Goal: Task Accomplishment & Management: Use online tool/utility

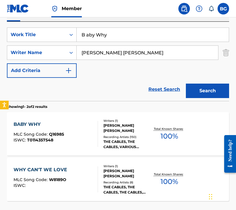
click at [110, 38] on input "B aby Why" at bounding box center [153, 35] width 152 height 14
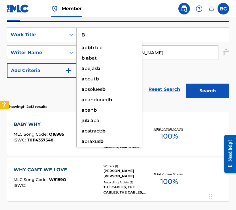
type input "B"
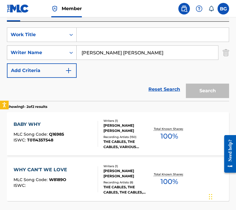
click at [61, 57] on div "Writer Name" at bounding box center [36, 52] width 59 height 11
click at [108, 56] on input "Keble Drummond" at bounding box center [148, 53] width 142 height 14
click at [60, 39] on div "Work Title" at bounding box center [36, 34] width 59 height 11
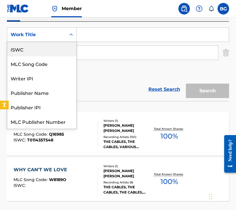
click at [56, 40] on div "Work Title" at bounding box center [36, 34] width 59 height 11
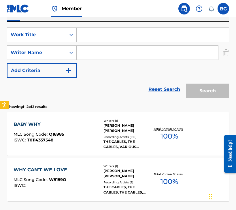
click at [53, 34] on div "Work Title" at bounding box center [37, 34] width 52 height 7
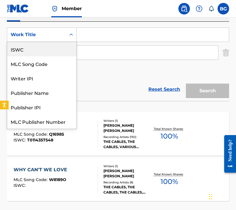
click at [51, 48] on div "ISWC" at bounding box center [41, 49] width 69 height 14
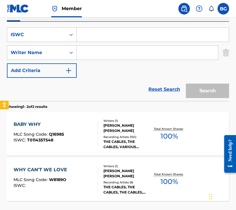
click at [104, 43] on div "SearchWithCriteria0ce3834f-ae53-4363-9797-7b2178078aef ISWC SearchWithCriteriab…" at bounding box center [118, 52] width 222 height 50
click at [108, 36] on input "Search Form" at bounding box center [153, 35] width 152 height 14
paste input "T9284115088"
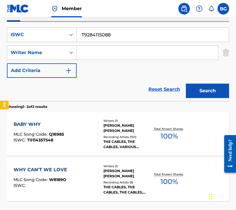
type input "T9284115088"
click at [205, 85] on button "Search" at bounding box center [207, 90] width 43 height 14
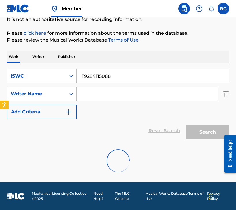
scroll to position [98, 0]
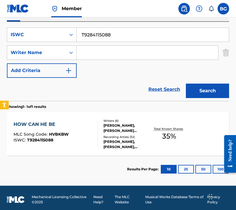
click at [83, 118] on div "HOW CAN HE BE MLC Song Code : HVBKBW ISWC : T9284115088 Writers ( 6 ) MATTHEW A…" at bounding box center [118, 133] width 222 height 43
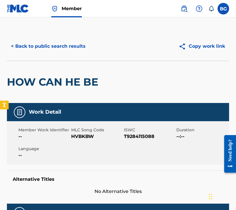
click at [66, 44] on button "< Back to public search results" at bounding box center [48, 46] width 83 height 14
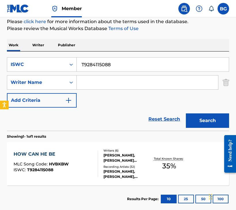
click at [104, 63] on input "T9284115088" at bounding box center [153, 64] width 152 height 14
paste input "98739830"
type input "T9298739830"
click at [204, 122] on button "Search" at bounding box center [207, 120] width 43 height 14
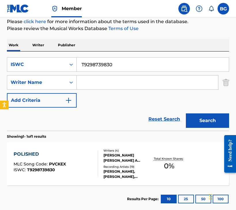
scroll to position [102, 0]
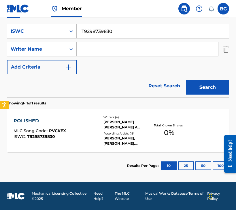
click at [106, 123] on div "ADAM KING FEENEY, CHESTER A HANSEN, LELAND WHITTY, MATTHEW ADAM TAVARES" at bounding box center [127, 124] width 47 height 10
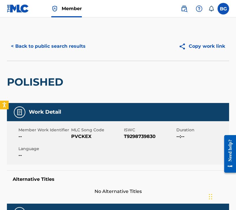
click at [52, 42] on button "< Back to public search results" at bounding box center [48, 46] width 83 height 14
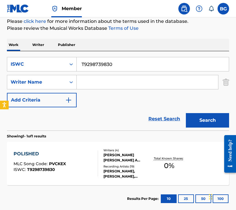
scroll to position [68, 0]
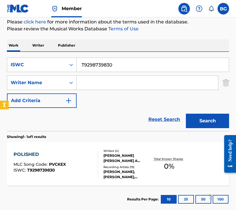
click at [117, 67] on input "T9298739830" at bounding box center [153, 65] width 152 height 14
paste input "86245009"
type input "T9286245009"
click at [217, 122] on button "Search" at bounding box center [207, 120] width 43 height 14
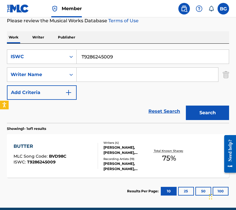
scroll to position [79, 0]
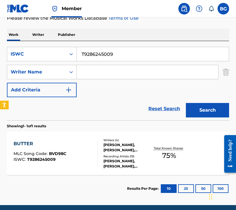
click at [122, 143] on div "KAAN GUNESBERK, MATTHEW ADAM TAVARES, CHESTER A HANSEN, ADAM KING FEENEY" at bounding box center [127, 147] width 47 height 10
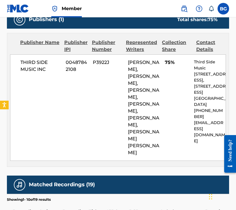
scroll to position [309, 0]
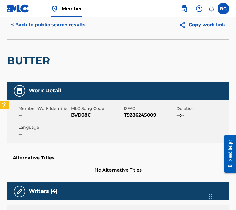
click at [44, 29] on button "< Back to public search results" at bounding box center [48, 25] width 83 height 14
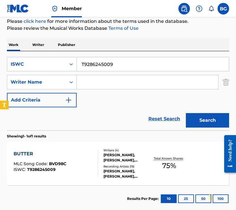
click at [113, 66] on input "T9286245009" at bounding box center [153, 64] width 152 height 14
paste input "64464246"
type input "T9264464246"
click at [211, 115] on button "Search" at bounding box center [207, 120] width 43 height 14
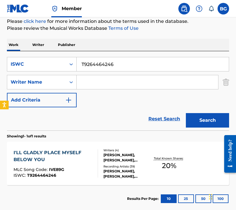
scroll to position [102, 0]
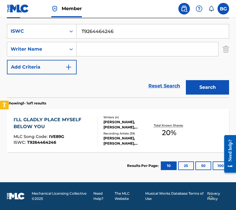
click at [112, 131] on div "Recording Artists ( 39 )" at bounding box center [127, 133] width 47 height 4
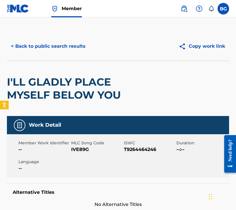
click at [53, 35] on div "< Back to public search results Copy work link" at bounding box center [118, 46] width 222 height 29
click at [53, 44] on button "< Back to public search results" at bounding box center [48, 46] width 83 height 14
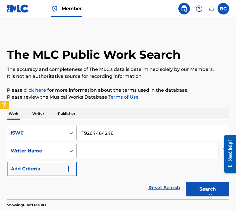
scroll to position [69, 0]
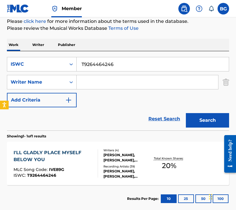
click at [100, 65] on input "T9264464246" at bounding box center [153, 64] width 152 height 14
paste input "43637378"
type input "T9243637378"
click at [200, 109] on div "Search" at bounding box center [206, 118] width 46 height 23
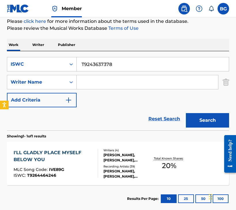
click at [200, 116] on button "Search" at bounding box center [207, 120] width 43 height 14
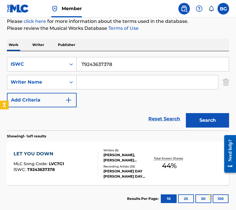
scroll to position [102, 0]
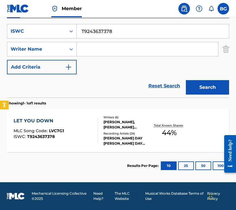
click at [97, 130] on div at bounding box center [95, 130] width 5 height 26
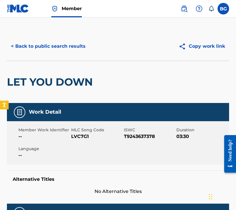
click at [46, 38] on div "< Back to public search results Copy work link" at bounding box center [118, 46] width 222 height 29
click at [46, 42] on button "< Back to public search results" at bounding box center [48, 46] width 83 height 14
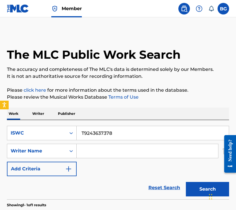
scroll to position [69, 0]
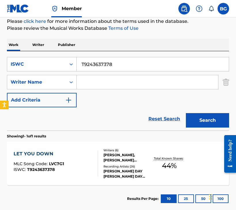
click at [120, 55] on div "SearchWithCriteria0ce3834f-ae53-4363-9797-7b2178078aef ISWC T9243637378 SearchW…" at bounding box center [118, 90] width 222 height 79
click at [120, 60] on input "T9243637378" at bounding box center [153, 64] width 152 height 14
paste input "23"
type input "T9243637323"
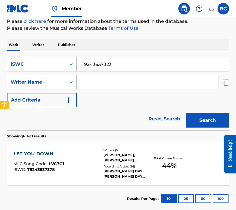
click at [207, 121] on button "Search" at bounding box center [207, 120] width 43 height 14
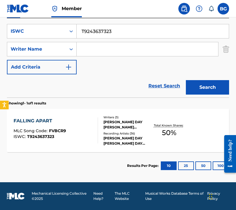
click at [97, 132] on div at bounding box center [95, 130] width 5 height 26
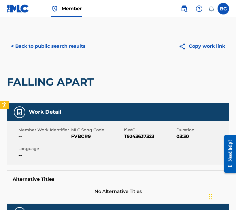
click at [49, 48] on button "< Back to public search results" at bounding box center [48, 46] width 83 height 14
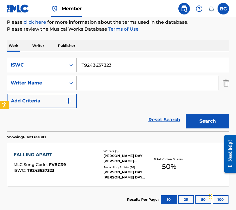
click at [113, 64] on input "T9243637323" at bounding box center [153, 65] width 152 height 14
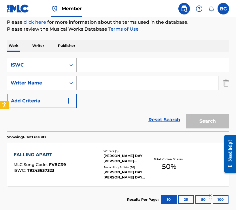
click at [68, 63] on div "Search Form" at bounding box center [71, 65] width 10 height 10
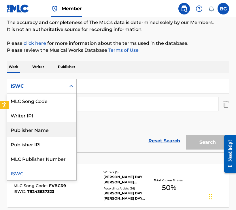
scroll to position [0, 0]
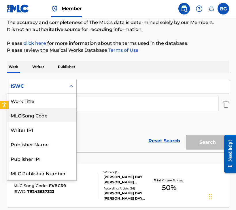
click at [54, 108] on div "MLC Song Code" at bounding box center [41, 115] width 69 height 14
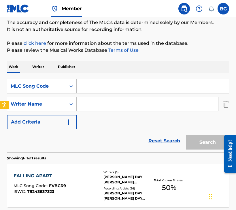
click at [54, 95] on div "SearchWithCriteria602d81e4-10f9-4052-911d-45ad132883e0 MLC Song Code SearchWith…" at bounding box center [118, 104] width 222 height 50
click at [54, 89] on div "MLC Song Code" at bounding box center [37, 86] width 52 height 7
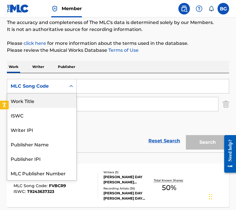
click at [49, 96] on div "Work Title" at bounding box center [41, 100] width 69 height 14
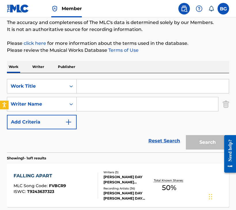
click at [100, 90] on input "Search Form" at bounding box center [153, 86] width 152 height 14
paste input "Let You Down"
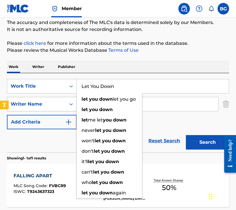
type input "Let You Down"
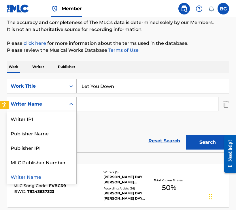
click at [64, 109] on div "Writer Name" at bounding box center [36, 103] width 59 height 11
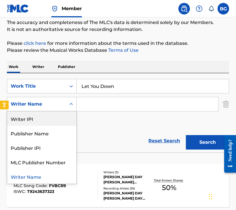
click at [101, 100] on input "Search Form" at bounding box center [148, 104] width 142 height 14
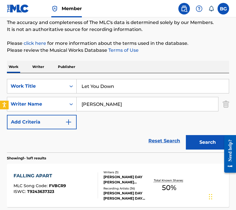
click at [210, 142] on button "Search" at bounding box center [207, 142] width 43 height 14
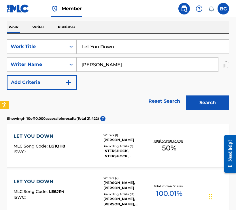
scroll to position [35, 0]
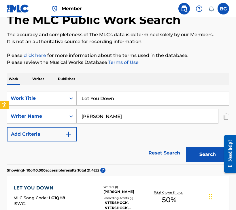
click at [115, 119] on input "Matthew" at bounding box center [148, 116] width 142 height 14
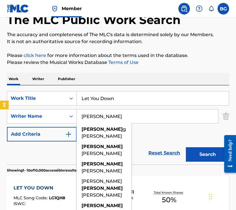
click at [116, 115] on input "Matthew" at bounding box center [148, 116] width 142 height 14
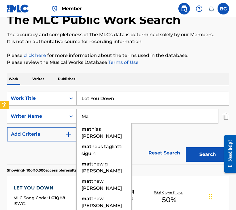
type input "M"
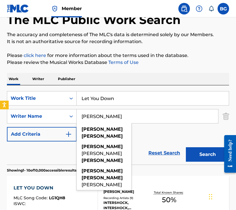
type input "Matthew Tavares"
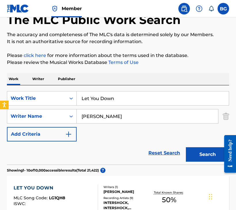
click at [190, 149] on button "Search" at bounding box center [207, 154] width 43 height 14
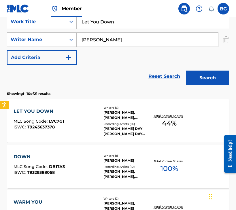
scroll to position [114, 0]
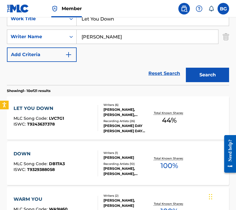
click at [115, 123] on div "CHARLOTTE DAY WILSON, CHARLOTTE DAY WILSON, CHARLOTTE DAY WILSON, CHARLOTTE DAY…" at bounding box center [127, 128] width 47 height 10
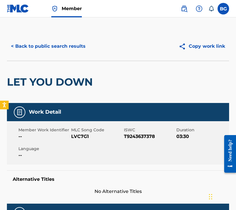
click at [41, 50] on button "< Back to public search results" at bounding box center [48, 46] width 83 height 14
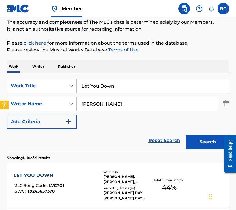
scroll to position [17, 0]
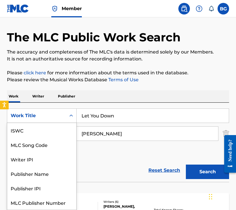
click at [58, 118] on div "Work Title" at bounding box center [37, 115] width 52 height 7
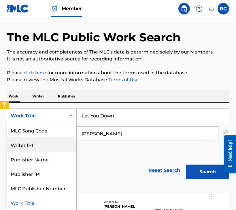
scroll to position [0, 0]
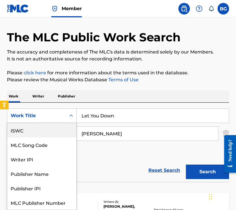
click at [51, 126] on div "ISWC" at bounding box center [41, 130] width 69 height 14
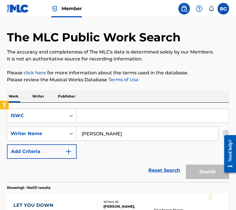
click at [115, 110] on input "Search Form" at bounding box center [153, 116] width 152 height 14
paste input "T9290904040"
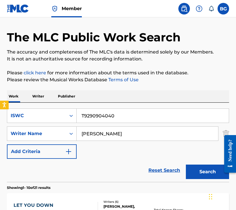
type input "T9290904040"
click at [115, 135] on input "Matthew Tavares" at bounding box center [148, 133] width 142 height 14
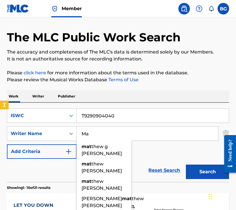
type input "M"
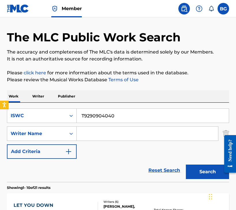
click at [200, 170] on button "Search" at bounding box center [207, 171] width 43 height 14
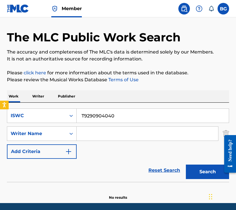
scroll to position [38, 0]
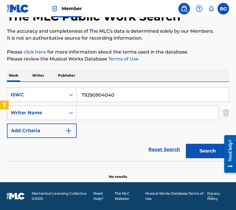
click at [66, 112] on div "Search Form" at bounding box center [71, 112] width 10 height 10
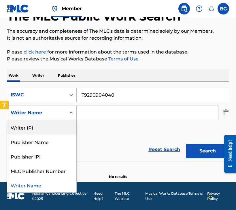
click at [126, 114] on input "Search Form" at bounding box center [148, 113] width 142 height 14
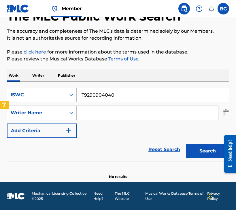
click at [208, 151] on button "Search" at bounding box center [207, 150] width 43 height 14
click at [96, 92] on input "T9290904040" at bounding box center [153, 95] width 152 height 14
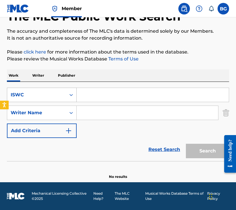
click at [36, 97] on div "ISWC" at bounding box center [37, 94] width 52 height 7
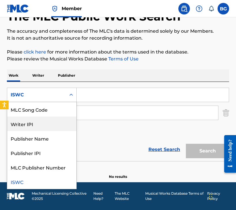
scroll to position [0, 0]
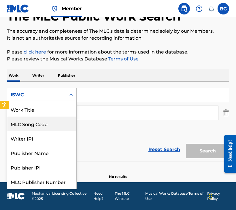
click at [41, 111] on div "Work Title" at bounding box center [41, 109] width 69 height 14
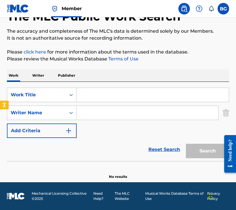
click at [90, 100] on input "Search Form" at bounding box center [153, 95] width 152 height 14
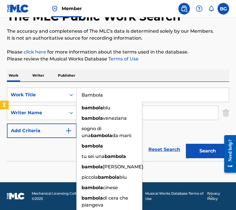
type input "Bambola"
click at [161, 116] on input "Search Form" at bounding box center [148, 113] width 142 height 14
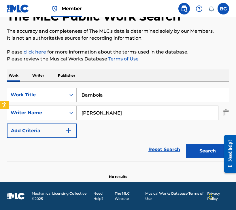
click at [186, 143] on button "Search" at bounding box center [207, 150] width 43 height 14
click at [85, 113] on input "Eizabeth" at bounding box center [148, 113] width 142 height 14
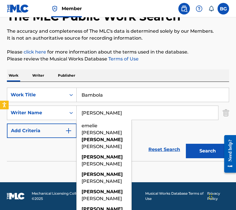
type input "Elizabeth"
click at [208, 155] on button "Search" at bounding box center [207, 150] width 43 height 14
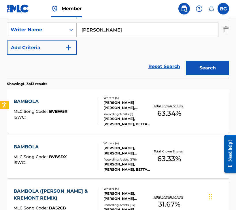
scroll to position [155, 0]
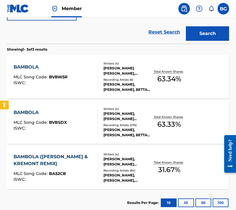
click at [115, 80] on div "Recording Artists ( 6 )" at bounding box center [127, 79] width 47 height 4
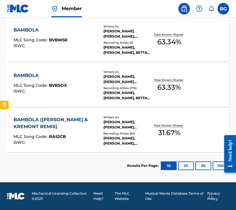
scroll to position [188, 0]
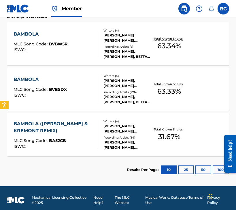
click at [90, 96] on div "BAMBOLA MLC Song Code : BVBSDX ISWC :" at bounding box center [56, 89] width 85 height 26
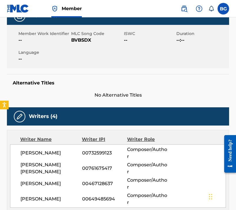
scroll to position [63, 0]
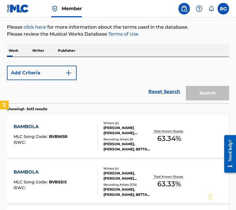
scroll to position [192, 0]
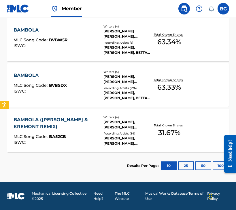
click at [76, 72] on div "BAMBOLA MLC Song Code : BVBSDX ISWC :" at bounding box center [56, 85] width 85 height 26
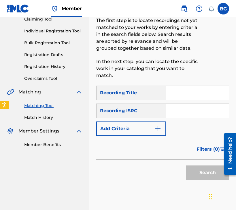
scroll to position [66, 0]
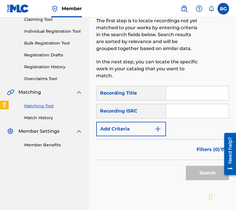
click at [208, 110] on input "Search Form" at bounding box center [197, 111] width 63 height 14
paste input "GBGLW1500417"
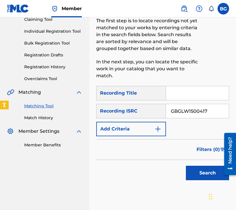
type input "GBGLW1500417"
click at [191, 167] on button "Search" at bounding box center [207, 172] width 43 height 14
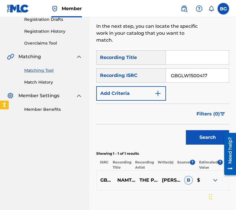
scroll to position [101, 0]
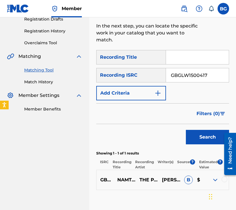
click at [226, 182] on iframe "Chat Widget" at bounding box center [221, 196] width 29 height 28
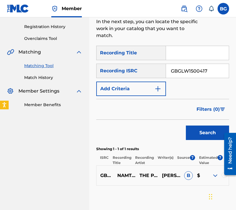
click at [224, 177] on div at bounding box center [225, 175] width 6 height 6
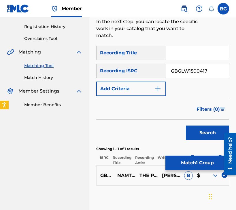
click at [197, 157] on button "Match 1 Group" at bounding box center [198, 162] width 64 height 14
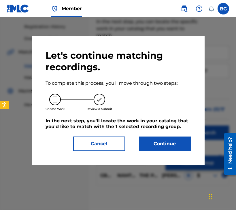
click at [179, 147] on button "Continue" at bounding box center [165, 143] width 52 height 14
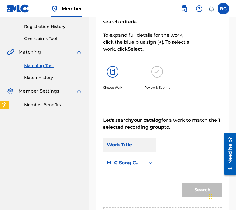
click at [167, 140] on input "Search Form" at bounding box center [189, 145] width 56 height 14
paste input "Namtok (Waterfall)"
type input "Namtok (Waterfall)"
click at [144, 161] on div "MLC Song Code" at bounding box center [125, 162] width 42 height 11
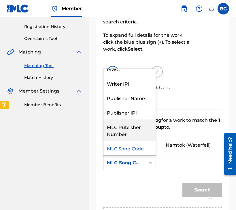
scroll to position [0, 0]
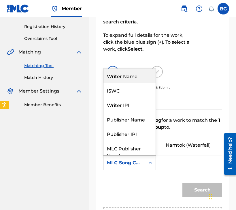
click at [132, 79] on div "Writer Name" at bounding box center [130, 75] width 52 height 14
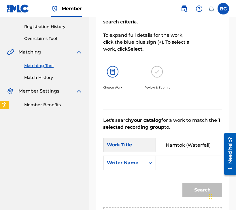
click at [165, 166] on input "Search Form" at bounding box center [189, 163] width 56 height 14
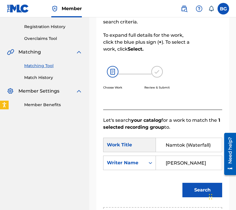
click at [183, 182] on button "Search" at bounding box center [203, 189] width 40 height 14
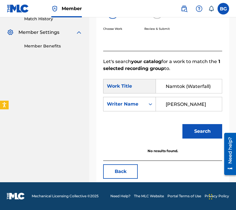
type input "Christopher"
click at [183, 124] on button "Search" at bounding box center [203, 131] width 40 height 14
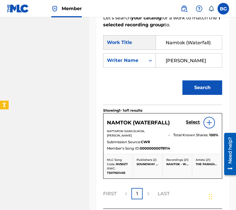
scroll to position [218, 0]
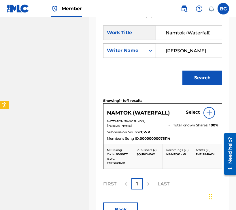
click at [191, 111] on h5 "Select" at bounding box center [193, 111] width 14 height 5
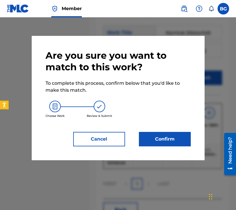
click at [147, 136] on button "Confirm" at bounding box center [165, 139] width 52 height 14
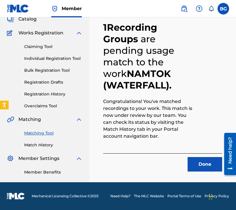
scroll to position [38, 0]
click at [194, 155] on div "Done" at bounding box center [162, 162] width 119 height 18
click at [196, 160] on button "Done" at bounding box center [205, 164] width 35 height 14
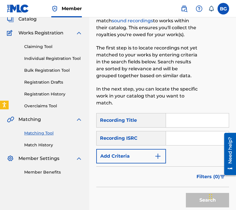
click at [195, 135] on input "Search Form" at bounding box center [197, 138] width 63 height 14
paste input "GBGLW1500415"
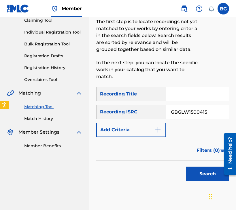
type input "GBGLW1500415"
click at [197, 162] on div "Search" at bounding box center [206, 171] width 46 height 23
click at [197, 169] on button "Search" at bounding box center [207, 173] width 43 height 14
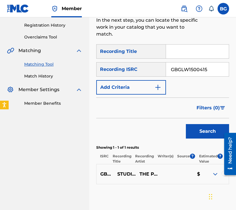
scroll to position [106, 0]
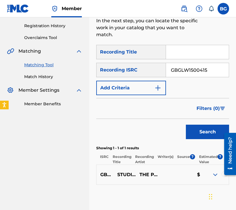
click at [223, 177] on div at bounding box center [225, 174] width 6 height 6
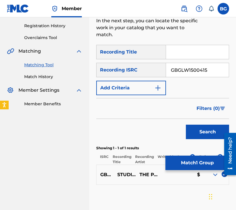
click at [181, 160] on button "Match 1 Group" at bounding box center [198, 162] width 64 height 14
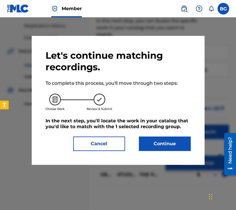
click at [185, 146] on button "Continue" at bounding box center [165, 143] width 52 height 14
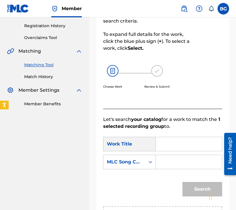
click at [200, 145] on input "Search Form" at bounding box center [189, 144] width 56 height 14
paste input "Studio Lam Suite"
type input "Studio Lam Suite"
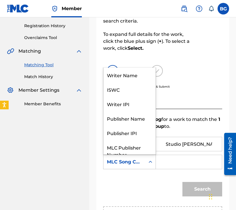
click at [152, 163] on icon "Search Form" at bounding box center [151, 162] width 6 height 6
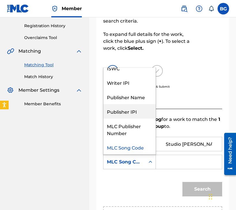
scroll to position [0, 0]
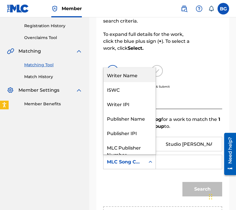
click at [139, 77] on div "Writer Name" at bounding box center [130, 75] width 52 height 14
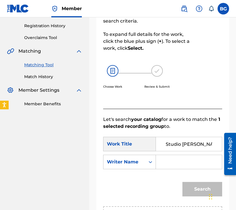
click at [173, 161] on input "Search Form" at bounding box center [189, 162] width 56 height 14
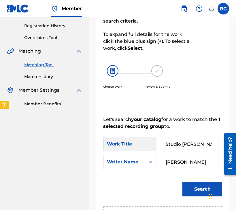
type input "Christopher"
click at [183, 182] on button "Search" at bounding box center [203, 189] width 40 height 14
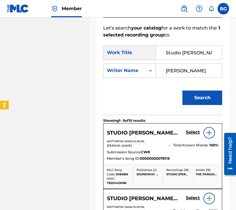
scroll to position [211, 0]
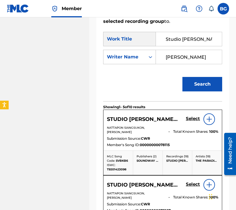
click at [191, 120] on h5 "Select" at bounding box center [193, 118] width 14 height 5
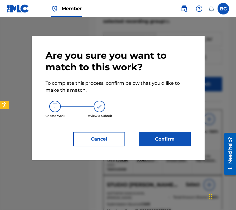
click at [159, 142] on button "Confirm" at bounding box center [165, 139] width 52 height 14
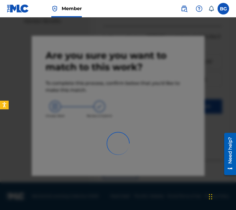
scroll to position [38, 0]
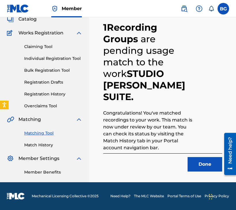
click at [197, 162] on button "Done" at bounding box center [205, 164] width 35 height 14
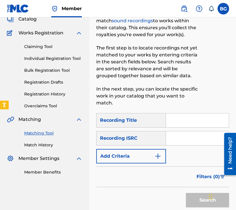
click at [173, 140] on input "Search Form" at bounding box center [197, 138] width 63 height 14
paste input "GBGLW1500418"
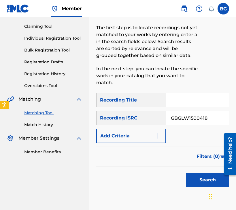
click at [199, 180] on button "Search" at bounding box center [207, 179] width 43 height 14
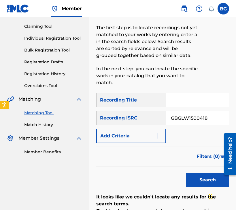
scroll to position [129, 0]
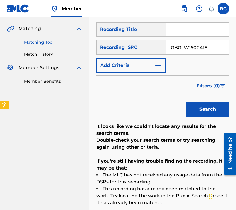
click at [173, 51] on input "GBGLW1500418" at bounding box center [197, 47] width 63 height 14
paste input "6"
click at [197, 110] on button "Search" at bounding box center [207, 109] width 43 height 14
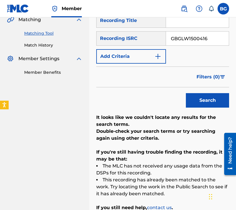
scroll to position [136, 0]
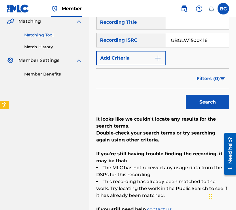
click at [189, 36] on input "GBGLW1500416" at bounding box center [197, 40] width 63 height 14
paste input "BRB6N0800012"
click at [200, 104] on button "Search" at bounding box center [207, 102] width 43 height 14
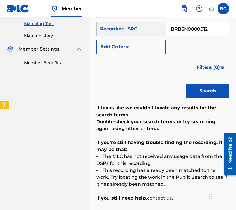
scroll to position [138, 0]
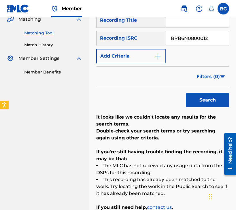
click at [185, 35] on input "BRB6N0800012" at bounding box center [197, 38] width 63 height 14
paste input "GBGLW1300076"
click at [204, 97] on button "Search" at bounding box center [207, 100] width 43 height 14
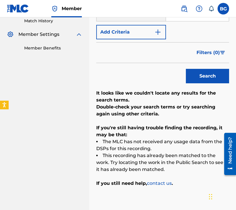
scroll to position [153, 0]
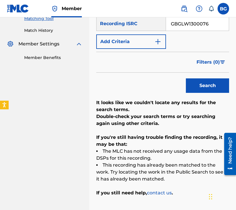
click at [182, 27] on input "GBGLW1300076" at bounding box center [197, 24] width 63 height 14
paste input "4"
click at [199, 80] on button "Search" at bounding box center [207, 85] width 43 height 14
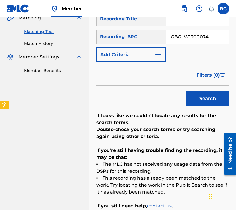
scroll to position [138, 0]
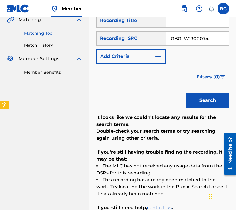
click at [190, 41] on input "GBGLW1300074" at bounding box center [197, 38] width 63 height 14
paste input "EUE1500126"
click at [192, 96] on button "Search" at bounding box center [207, 100] width 43 height 14
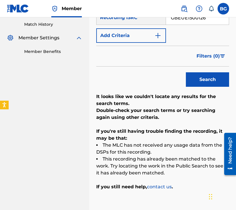
scroll to position [153, 0]
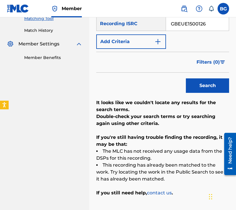
click at [194, 26] on input "GBEUE1500126" at bounding box center [197, 24] width 63 height 14
paste input "UQH180003"
type input "GBUQH1800036"
click at [198, 80] on button "Search" at bounding box center [207, 85] width 43 height 14
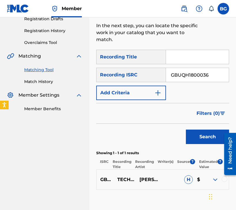
scroll to position [104, 0]
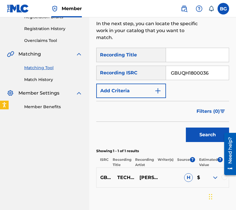
click at [224, 178] on div at bounding box center [225, 177] width 6 height 6
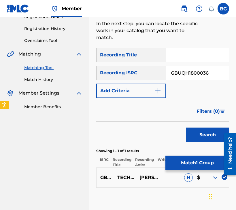
click at [203, 160] on button "Match 1 Group" at bounding box center [198, 162] width 64 height 14
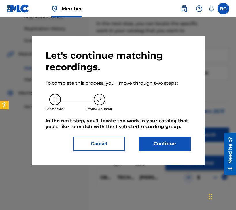
click at [165, 145] on button "Continue" at bounding box center [165, 143] width 52 height 14
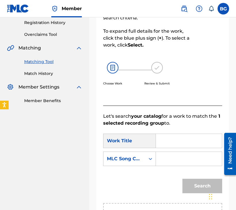
scroll to position [118, 0]
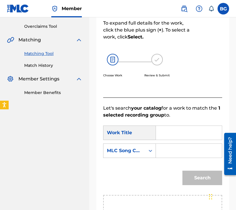
click at [182, 127] on input "Search Form" at bounding box center [189, 133] width 56 height 14
paste input "Techawit"
type input "Techawit"
click at [144, 155] on div "MLC Song Code" at bounding box center [125, 150] width 42 height 11
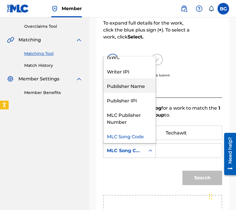
scroll to position [0, 0]
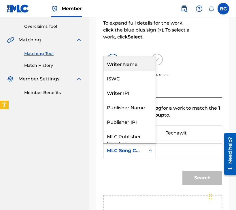
click at [135, 59] on div "Writer Name" at bounding box center [130, 63] width 52 height 14
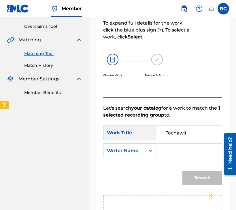
click at [176, 145] on input "Search Form" at bounding box center [189, 150] width 56 height 14
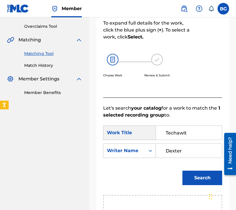
type input "Dexter"
click at [183, 170] on button "Search" at bounding box center [203, 177] width 40 height 14
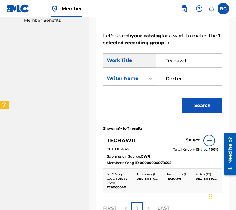
scroll to position [190, 0]
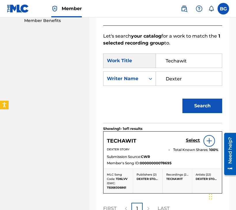
click at [196, 140] on h5 "Select" at bounding box center [193, 139] width 14 height 5
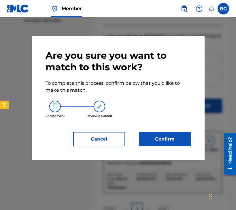
click at [159, 139] on button "Confirm" at bounding box center [165, 139] width 52 height 14
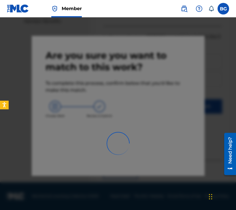
scroll to position [38, 0]
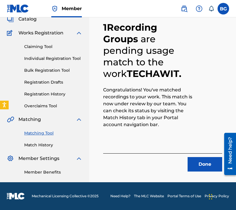
click at [195, 168] on button "Done" at bounding box center [205, 164] width 35 height 14
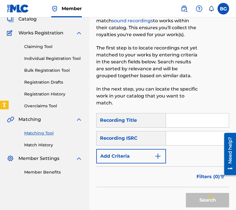
click at [177, 142] on input "Search Form" at bounding box center [197, 138] width 63 height 14
paste input "GBUQH1800040"
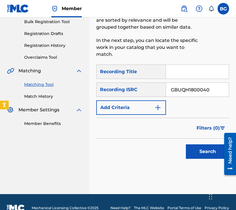
type input "GBUQH1800040"
click at [192, 149] on button "Search" at bounding box center [207, 151] width 43 height 14
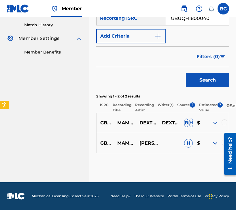
scroll to position [162, 0]
click at [223, 123] on div at bounding box center [225, 122] width 6 height 6
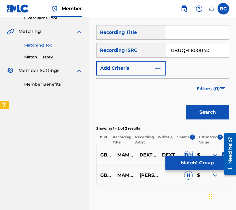
scroll to position [124, 0]
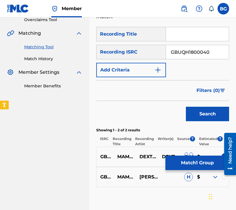
click at [226, 179] on div at bounding box center [225, 176] width 6 height 6
click at [208, 168] on button "Match 2 Groups" at bounding box center [198, 162] width 64 height 14
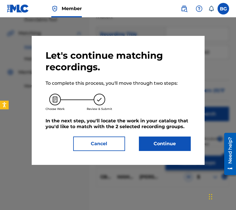
click at [176, 148] on button "Continue" at bounding box center [165, 143] width 52 height 14
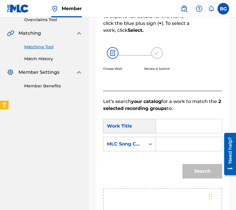
click at [176, 144] on input "Search Form" at bounding box center [189, 144] width 56 height 14
paste input "King Mamdooh"
drag, startPoint x: 166, startPoint y: 145, endPoint x: 205, endPoint y: 145, distance: 39.2
click at [205, 145] on input "King Mamdooh" at bounding box center [189, 144] width 56 height 14
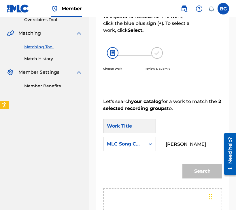
type input "King Mamdooh"
click at [195, 124] on input "Search Form" at bounding box center [189, 126] width 56 height 14
paste input "King Mamdooh"
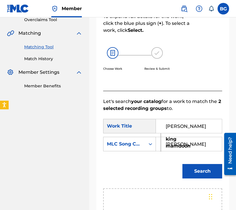
click at [189, 143] on strong "mamdooh" at bounding box center [178, 145] width 25 height 5
type input "king mamdooh"
click at [189, 143] on input "King Mamdooh" at bounding box center [189, 144] width 56 height 14
type input "K"
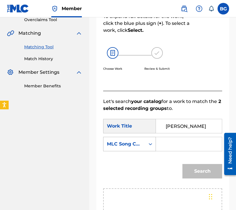
click at [128, 141] on div "MLC Song Code" at bounding box center [124, 143] width 35 height 7
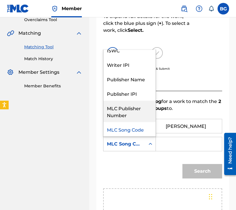
scroll to position [0, 0]
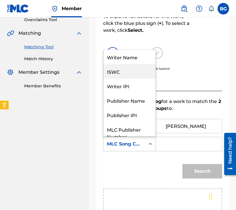
click at [136, 63] on div "Writer Name" at bounding box center [130, 57] width 52 height 14
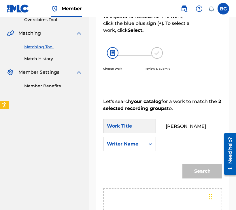
click at [178, 147] on input "Search Form" at bounding box center [189, 144] width 56 height 14
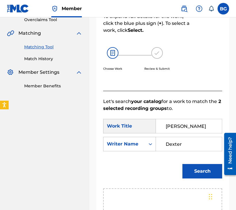
type input "Dexter"
click at [183, 164] on button "Search" at bounding box center [203, 171] width 40 height 14
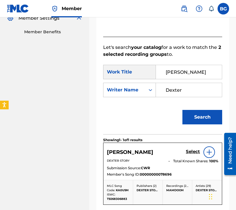
scroll to position [184, 0]
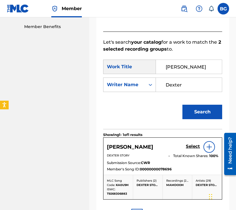
click at [194, 146] on h5 "Select" at bounding box center [193, 145] width 14 height 5
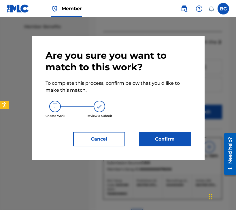
click at [172, 142] on button "Confirm" at bounding box center [165, 139] width 52 height 14
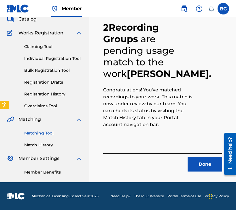
scroll to position [38, 0]
click at [197, 164] on button "Done" at bounding box center [205, 164] width 35 height 14
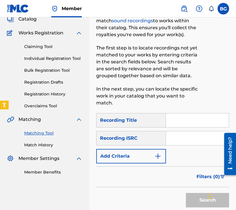
click at [169, 136] on input "Search Form" at bounding box center [197, 138] width 63 height 14
paste input "GBUQH1800041"
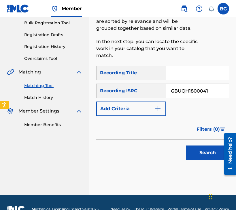
scroll to position [91, 0]
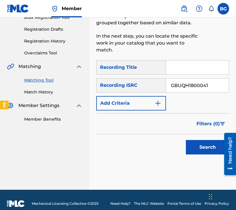
type input "GBUQH1800041"
click at [211, 160] on div "Matching Tool The Matching Tool allows Members to match sound recordings to wor…" at bounding box center [162, 65] width 133 height 249
click at [207, 150] on button "Search" at bounding box center [207, 147] width 43 height 14
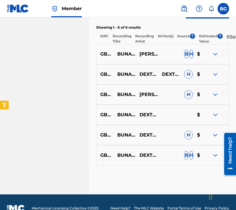
scroll to position [242, 0]
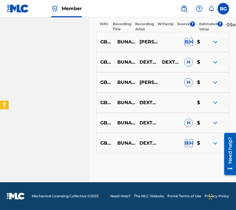
click at [225, 43] on div at bounding box center [225, 41] width 6 height 6
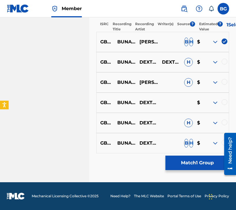
click at [226, 59] on div at bounding box center [225, 62] width 6 height 6
click at [225, 80] on div at bounding box center [225, 82] width 6 height 6
click at [225, 104] on div at bounding box center [225, 102] width 6 height 6
click at [225, 119] on div at bounding box center [225, 122] width 6 height 6
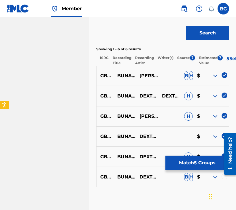
scroll to position [204, 0]
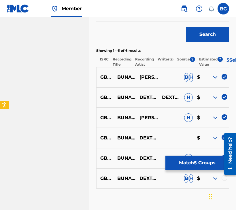
click at [224, 180] on div at bounding box center [225, 178] width 6 height 6
click at [209, 167] on button "Match 6 Groups" at bounding box center [198, 162] width 64 height 14
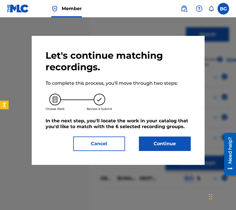
click at [176, 143] on button "Continue" at bounding box center [165, 143] width 52 height 14
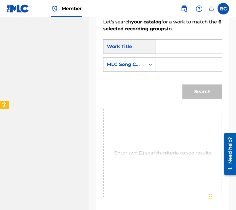
click at [191, 61] on input "Search Form" at bounding box center [189, 64] width 56 height 14
click at [183, 50] on input "Search Form" at bounding box center [189, 47] width 56 height 14
paste input "Buna Be Chow"
type input "Buna Be Chow"
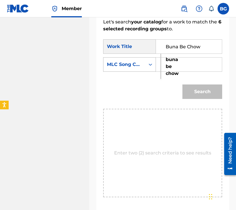
click at [142, 70] on div "MLC Song Code" at bounding box center [129, 64] width 53 height 14
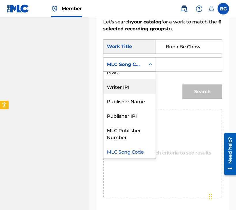
scroll to position [0, 0]
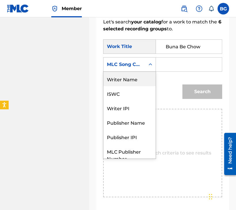
click at [138, 75] on div "Writer Name" at bounding box center [130, 79] width 52 height 14
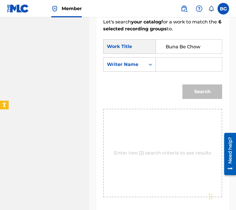
click at [181, 67] on input "Search Form" at bounding box center [189, 64] width 56 height 14
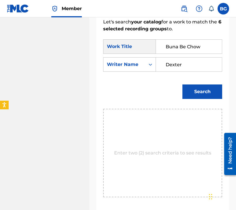
type input "Dexter"
click at [183, 84] on button "Search" at bounding box center [203, 91] width 40 height 14
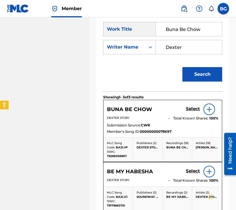
scroll to position [222, 0]
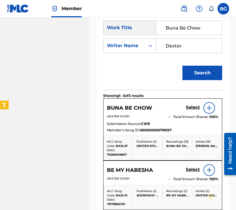
click at [194, 108] on h5 "Select" at bounding box center [193, 106] width 14 height 5
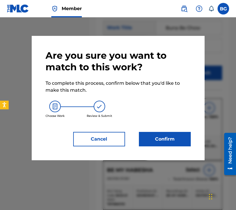
click at [161, 132] on button "Confirm" at bounding box center [165, 139] width 52 height 14
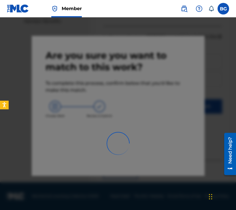
scroll to position [38, 0]
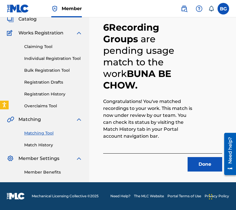
click at [202, 169] on button "Done" at bounding box center [205, 164] width 35 height 14
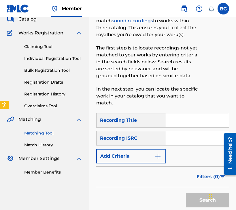
click at [192, 133] on input "Search Form" at bounding box center [197, 138] width 63 height 14
paste input "GBUQH1800042"
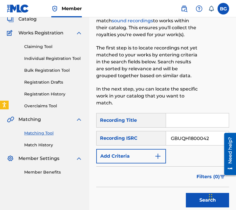
scroll to position [99, 0]
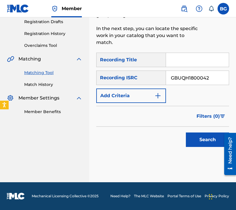
type input "GBUQH1800042"
click at [196, 143] on button "Search" at bounding box center [207, 139] width 43 height 14
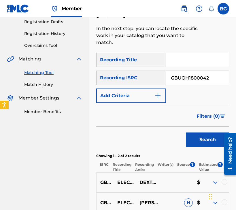
scroll to position [162, 0]
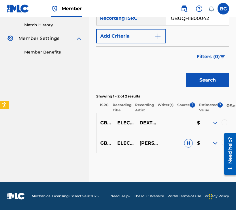
click at [226, 120] on div at bounding box center [225, 122] width 6 height 6
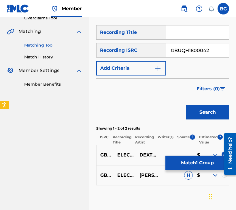
scroll to position [124, 0]
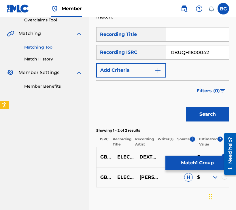
click at [225, 179] on div at bounding box center [225, 176] width 6 height 6
click at [205, 164] on button "Match 2 Groups" at bounding box center [198, 162] width 64 height 14
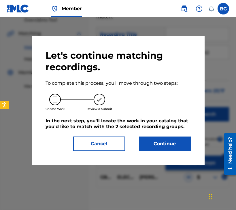
click at [171, 145] on button "Continue" at bounding box center [165, 143] width 52 height 14
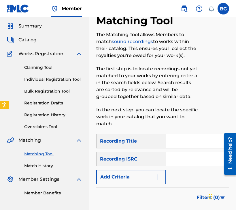
scroll to position [66, 0]
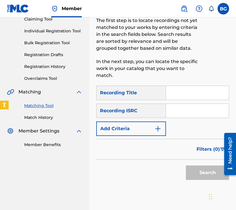
click at [178, 109] on input "Search Form" at bounding box center [197, 111] width 63 height 14
paste input "GBUQH1800042"
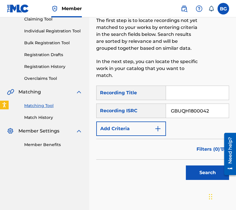
type input "GBUQH1800042"
click at [193, 175] on button "Search" at bounding box center [207, 172] width 43 height 14
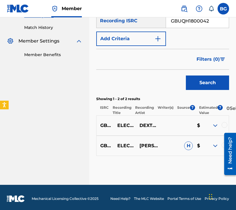
scroll to position [162, 0]
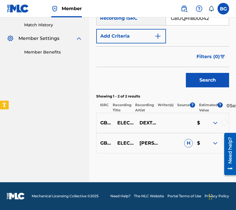
click at [226, 124] on div at bounding box center [225, 122] width 6 height 6
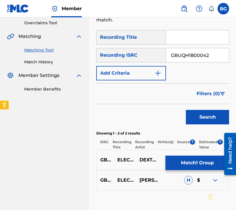
scroll to position [124, 0]
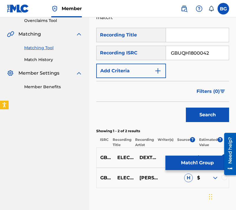
click at [225, 180] on div at bounding box center [225, 177] width 6 height 6
click at [206, 167] on button "Match 2 Groups" at bounding box center [198, 162] width 64 height 14
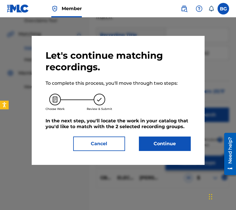
click at [169, 143] on button "Continue" at bounding box center [165, 143] width 52 height 14
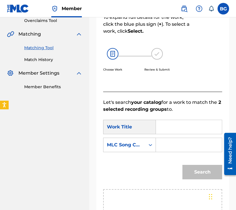
click at [172, 123] on input "Search Form" at bounding box center [189, 127] width 56 height 14
paste input "Electric Gurage"
type input "Electric Gurage"
click at [138, 151] on div "MLC Song Code" at bounding box center [129, 144] width 53 height 14
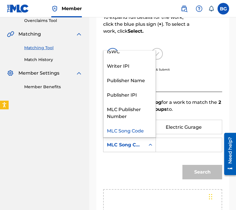
scroll to position [0, 0]
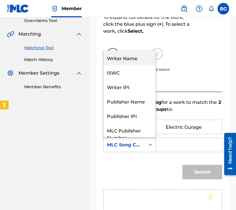
click at [130, 62] on div "Writer Name" at bounding box center [130, 58] width 52 height 14
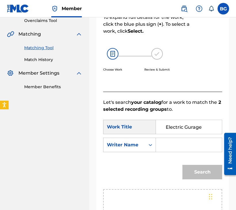
click at [170, 152] on div "SearchWithCriteria6e2e2165-d763-42fc-8c3b-1de7701f12df Work Title Electric Gura…" at bounding box center [162, 137] width 119 height 36
click at [170, 149] on input "Search Form" at bounding box center [189, 145] width 56 height 14
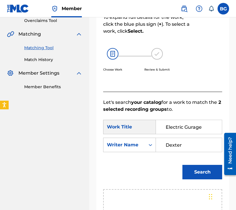
type input "Dexter"
click at [183, 164] on button "Search" at bounding box center [203, 171] width 40 height 14
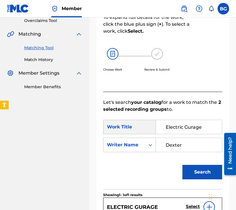
scroll to position [214, 0]
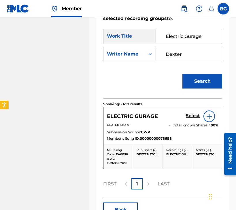
click at [188, 117] on h5 "Select" at bounding box center [193, 115] width 14 height 5
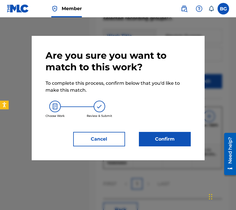
click at [145, 142] on button "Confirm" at bounding box center [165, 139] width 52 height 14
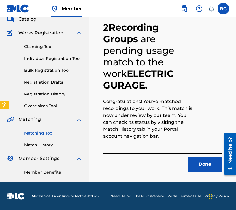
scroll to position [38, 0]
click at [195, 162] on button "Done" at bounding box center [205, 164] width 35 height 14
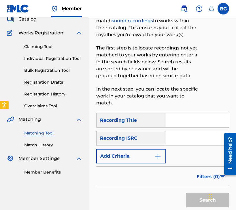
click at [179, 141] on input "Search Form" at bounding box center [197, 138] width 63 height 14
paste input "GBUQH1800044"
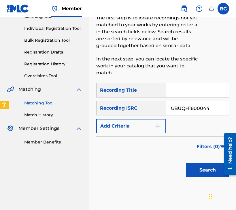
type input "GBUQH1800044"
click at [203, 167] on button "Search" at bounding box center [207, 169] width 43 height 14
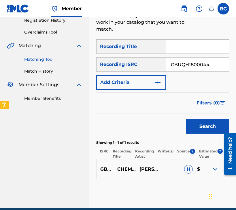
scroll to position [106, 0]
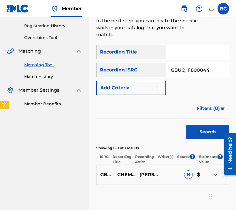
click at [226, 177] on div at bounding box center [225, 174] width 6 height 6
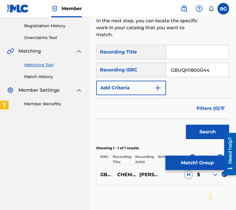
click at [192, 149] on p "Showing 1 - 1 of 1 results" at bounding box center [162, 147] width 133 height 5
click at [189, 160] on button "Match 1 Group" at bounding box center [198, 162] width 64 height 14
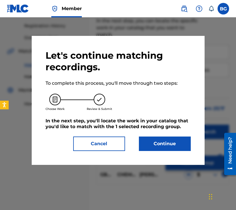
click at [167, 135] on div "Let's continue matching recordings. To complete this process, you'll move throu…" at bounding box center [118, 100] width 145 height 101
click at [164, 145] on button "Continue" at bounding box center [165, 143] width 52 height 14
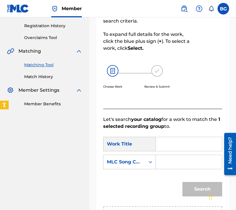
click at [188, 140] on input "Search Form" at bounding box center [189, 144] width 56 height 14
paste input "Chemin De Fer"
type input "Chemin De Fer"
click at [145, 159] on div "Search Form" at bounding box center [150, 161] width 10 height 10
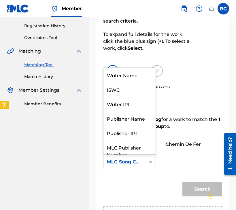
scroll to position [0, 0]
drag, startPoint x: 145, startPoint y: 159, endPoint x: 141, endPoint y: 135, distance: 24.3
click at [145, 158] on div "MLC Song Code" at bounding box center [129, 161] width 53 height 14
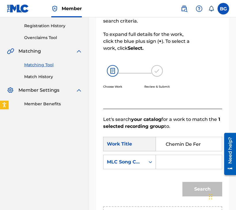
scroll to position [104, 0]
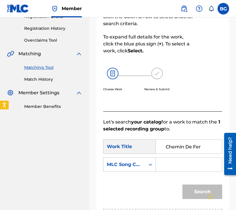
click at [143, 161] on div "MLC Song Code" at bounding box center [125, 164] width 42 height 11
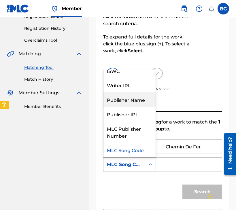
scroll to position [0, 0]
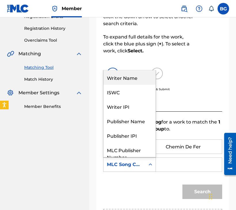
click at [139, 79] on div "Writer Name" at bounding box center [130, 77] width 52 height 14
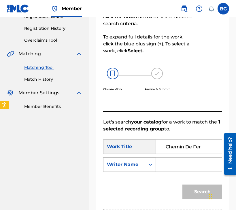
click at [166, 161] on input "Search Form" at bounding box center [189, 164] width 56 height 14
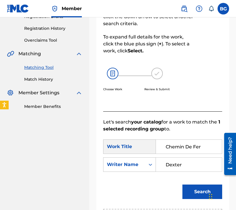
type input "Dexter"
click at [183, 184] on button "Search" at bounding box center [203, 191] width 40 height 14
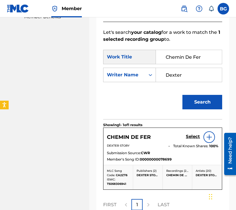
scroll to position [208, 0]
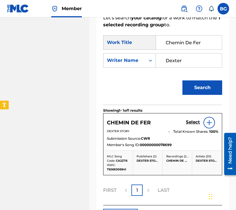
click at [195, 119] on h5 "Select" at bounding box center [193, 121] width 14 height 5
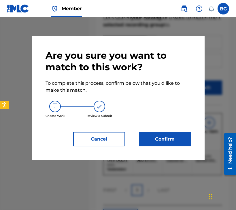
click at [167, 133] on button "Confirm" at bounding box center [165, 139] width 52 height 14
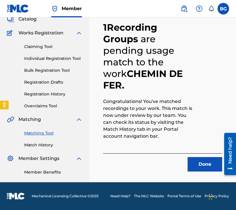
scroll to position [38, 0]
click at [195, 165] on button "Done" at bounding box center [205, 164] width 35 height 14
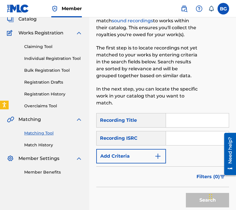
click at [184, 139] on input "Search Form" at bounding box center [197, 138] width 63 height 14
paste input "GBUQH1800037"
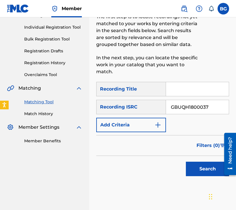
type input "GBUQH1800037"
click at [199, 170] on button "Search" at bounding box center [207, 168] width 43 height 14
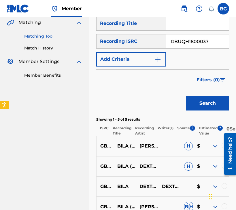
scroll to position [222, 0]
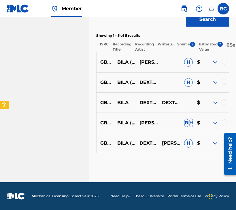
click at [223, 59] on div at bounding box center [225, 62] width 6 height 6
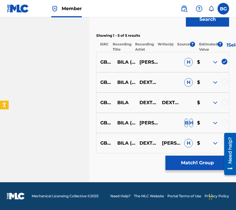
click at [225, 82] on div at bounding box center [225, 82] width 6 height 6
click at [226, 102] on div at bounding box center [225, 102] width 6 height 6
click at [226, 119] on div at bounding box center [225, 122] width 6 height 6
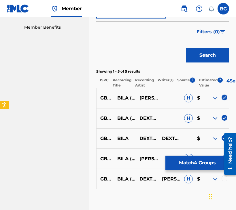
scroll to position [182, 0]
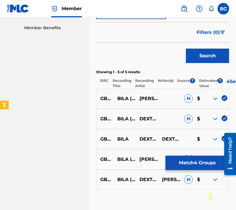
click at [224, 181] on div at bounding box center [225, 179] width 6 height 6
click at [213, 168] on button "Match 5 Groups" at bounding box center [198, 162] width 64 height 14
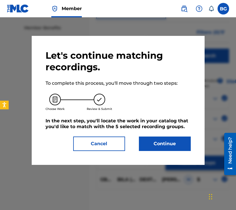
click at [170, 144] on button "Continue" at bounding box center [165, 143] width 52 height 14
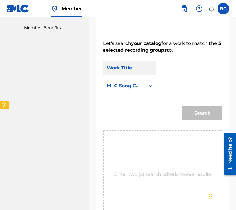
click at [192, 68] on input "Search Form" at bounding box center [189, 68] width 56 height 14
paste input "Bila"
type input "Bila"
click at [143, 84] on div "MLC Song Code" at bounding box center [125, 85] width 42 height 11
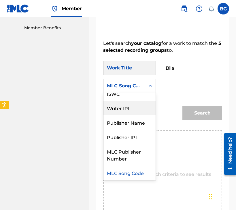
scroll to position [0, 0]
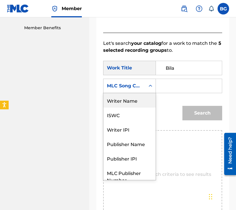
click at [134, 99] on div "Writer Name" at bounding box center [130, 100] width 52 height 14
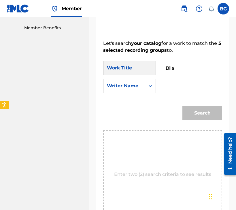
click at [185, 82] on input "Search Form" at bounding box center [189, 86] width 56 height 14
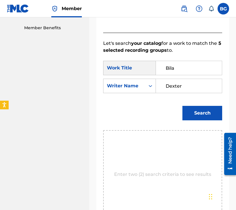
type input "Dexter"
click at [183, 106] on button "Search" at bounding box center [203, 113] width 40 height 14
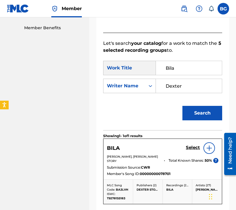
scroll to position [252, 0]
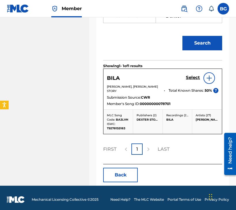
click at [193, 79] on h5 "Select" at bounding box center [193, 77] width 14 height 5
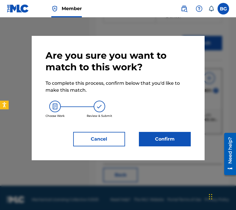
click at [159, 133] on button "Confirm" at bounding box center [165, 139] width 52 height 14
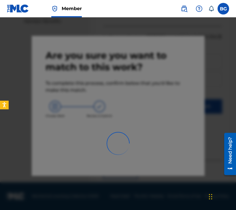
scroll to position [38, 0]
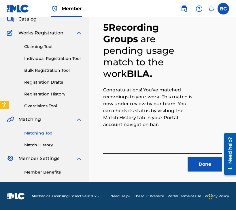
click at [192, 162] on button "Done" at bounding box center [205, 164] width 35 height 14
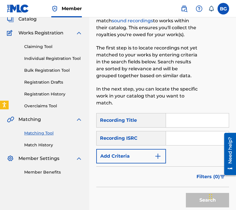
click at [188, 141] on input "Search Form" at bounding box center [197, 138] width 63 height 14
paste input "GBUQH1800039"
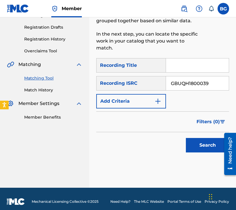
type input "GBUQH1800039"
click at [190, 148] on button "Search" at bounding box center [207, 145] width 43 height 14
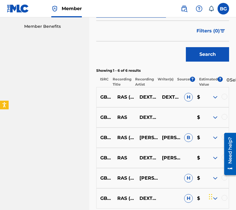
scroll to position [242, 0]
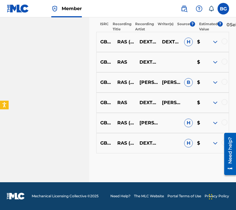
click at [227, 42] on div at bounding box center [225, 41] width 6 height 6
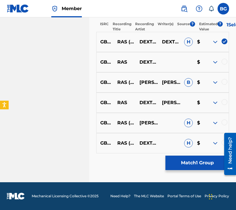
click at [227, 59] on div at bounding box center [218, 62] width 23 height 7
click at [227, 59] on div at bounding box center [225, 62] width 6 height 6
click at [226, 81] on div at bounding box center [225, 82] width 6 height 6
click at [226, 103] on div at bounding box center [225, 102] width 6 height 6
click at [226, 124] on div at bounding box center [225, 122] width 6 height 6
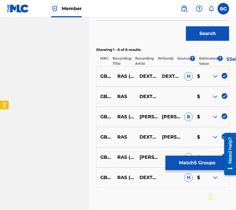
scroll to position [203, 0]
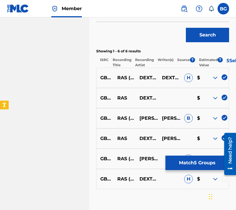
click at [225, 179] on div at bounding box center [225, 178] width 6 height 6
click at [212, 167] on button "Match 6 Groups" at bounding box center [198, 162] width 64 height 14
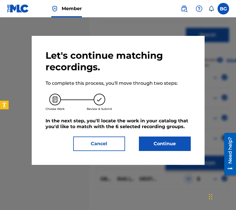
click at [174, 143] on button "Continue" at bounding box center [165, 143] width 52 height 14
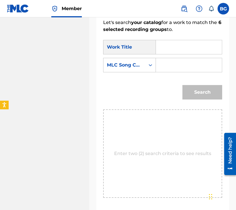
click at [177, 45] on input "Search Form" at bounding box center [189, 47] width 56 height 14
paste input "Ras"
type input "Ras"
click at [141, 67] on div "MLC Song Code" at bounding box center [124, 64] width 35 height 7
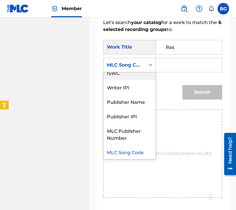
scroll to position [0, 0]
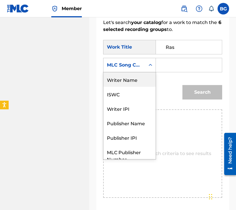
click at [131, 79] on div "Writer Name" at bounding box center [130, 79] width 52 height 14
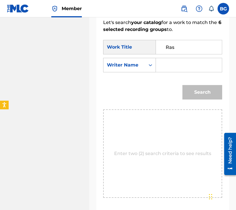
click at [201, 61] on input "Search Form" at bounding box center [189, 65] width 56 height 14
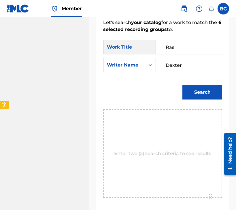
type input "Dexter"
click at [183, 85] on button "Search" at bounding box center [203, 92] width 40 height 14
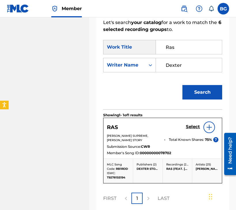
scroll to position [252, 0]
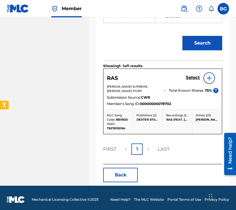
click at [193, 76] on h5 "Select" at bounding box center [193, 77] width 14 height 5
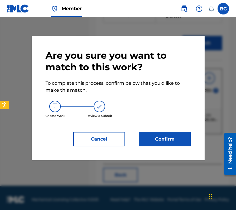
click at [153, 138] on button "Confirm" at bounding box center [165, 139] width 52 height 14
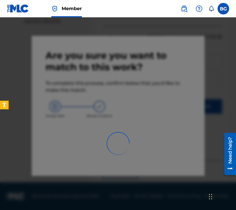
scroll to position [38, 0]
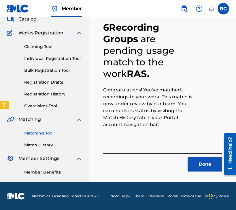
click at [196, 163] on button "Done" at bounding box center [205, 164] width 35 height 14
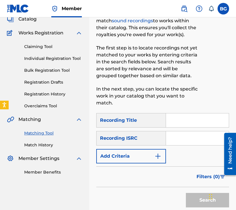
click at [175, 140] on input "Search Form" at bounding box center [197, 138] width 63 height 14
paste input "GBUQH1800038"
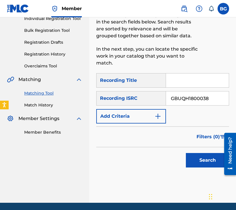
type input "GBUQH1800038"
click at [191, 156] on button "Search" at bounding box center [207, 160] width 43 height 14
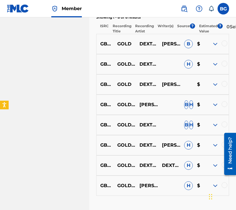
scroll to position [242, 0]
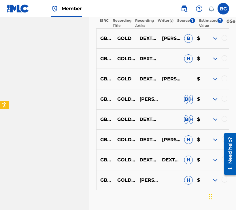
click at [225, 41] on div at bounding box center [225, 38] width 6 height 6
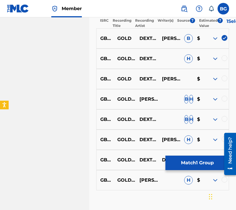
click at [225, 60] on div at bounding box center [225, 58] width 6 height 6
click at [225, 81] on div at bounding box center [225, 78] width 6 height 6
click at [225, 101] on div at bounding box center [225, 99] width 6 height 6
click at [225, 121] on div at bounding box center [225, 119] width 6 height 6
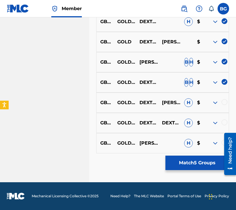
click at [226, 104] on div at bounding box center [225, 102] width 6 height 6
click at [226, 126] on div at bounding box center [218, 122] width 23 height 7
click at [226, 124] on div at bounding box center [225, 122] width 6 height 6
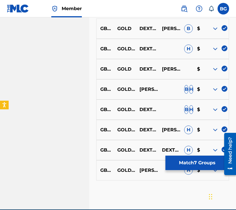
scroll to position [247, 0]
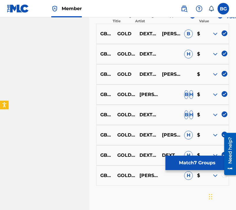
click at [225, 177] on div at bounding box center [225, 175] width 6 height 6
click at [191, 161] on button "Match 8 Groups" at bounding box center [198, 162] width 64 height 14
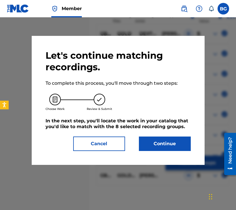
click at [162, 146] on button "Continue" at bounding box center [165, 143] width 52 height 14
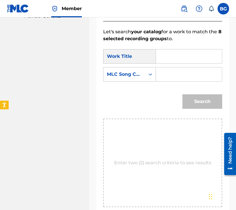
scroll to position [188, 0]
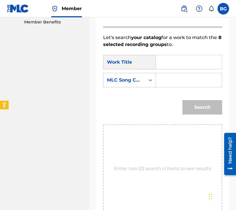
click at [168, 60] on input "Search Form" at bounding box center [189, 62] width 56 height 14
paste input "Gold"
type input "Gold"
click at [145, 81] on div "Search Form" at bounding box center [150, 80] width 10 height 10
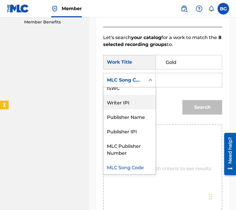
scroll to position [0, 0]
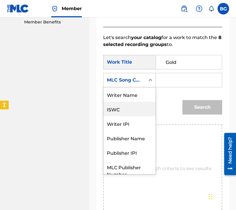
click at [138, 96] on div "Writer Name" at bounding box center [130, 94] width 52 height 14
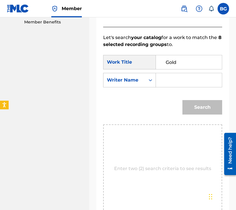
click at [169, 76] on input "Search Form" at bounding box center [189, 80] width 56 height 14
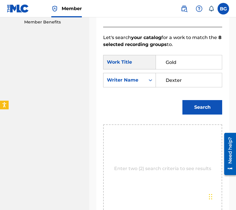
type input "Dexter"
click at [183, 100] on button "Search" at bounding box center [203, 107] width 40 height 14
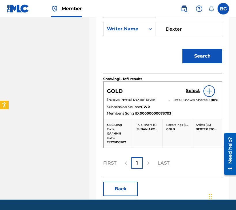
scroll to position [247, 0]
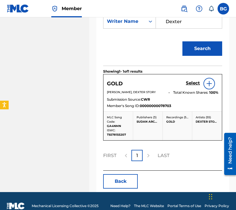
click at [197, 83] on h5 "Select" at bounding box center [193, 82] width 14 height 5
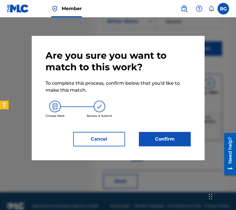
click at [140, 137] on button "Confirm" at bounding box center [165, 139] width 52 height 14
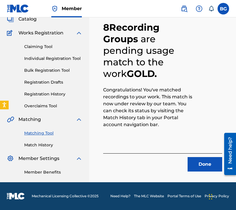
scroll to position [38, 0]
click at [201, 161] on button "Done" at bounding box center [205, 164] width 35 height 14
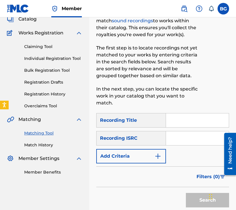
click at [174, 133] on input "Search Form" at bounding box center [197, 138] width 63 height 14
paste input "GBUQH1800043"
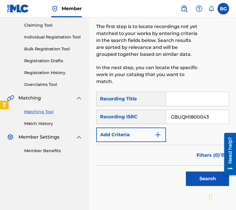
scroll to position [60, 0]
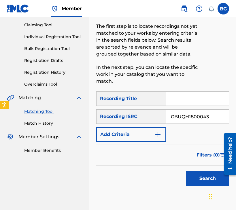
type input "GBUQH1800043"
click at [207, 176] on button "Search" at bounding box center [207, 178] width 43 height 14
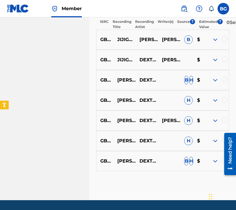
scroll to position [241, 0]
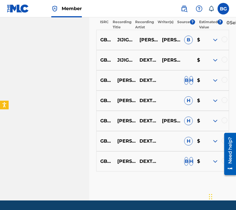
click at [225, 42] on div at bounding box center [225, 39] width 6 height 6
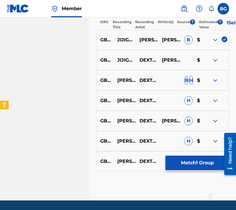
click at [225, 60] on div at bounding box center [225, 60] width 6 height 6
click at [225, 78] on div "GBUQH1800043 JIJIGA JIJIYA FEATURING MARIE DAULNE, KIBROM BIRHANE DEXTER STORY …" at bounding box center [162, 80] width 133 height 20
click at [225, 83] on div at bounding box center [225, 80] width 6 height 6
click at [225, 100] on div "GBUQH1800043 JIJIGA JIJIYA (FEAT. MARIE DAULNE, KIBROM BIRHANE) DEXTER STORY H $" at bounding box center [162, 100] width 133 height 20
click at [225, 103] on div at bounding box center [225, 100] width 6 height 6
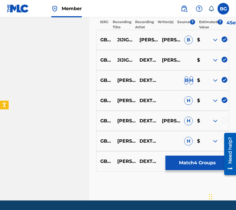
click at [225, 123] on div at bounding box center [225, 120] width 6 height 6
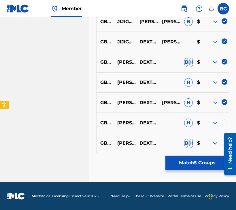
click at [225, 124] on div at bounding box center [225, 122] width 6 height 6
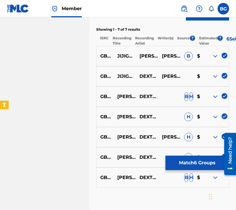
scroll to position [223, 0]
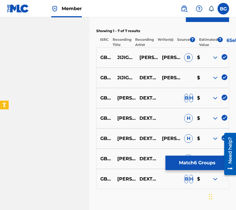
click at [226, 181] on div at bounding box center [225, 178] width 6 height 6
click at [206, 167] on button "Match 7 Groups" at bounding box center [198, 162] width 64 height 14
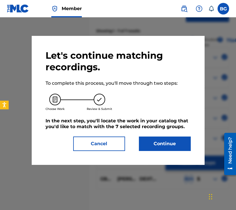
click at [176, 148] on button "Continue" at bounding box center [165, 143] width 52 height 14
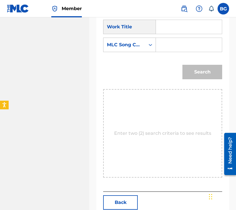
click at [182, 27] on input "Search Form" at bounding box center [189, 27] width 56 height 14
paste input "Jijiga Jijiya"
type input "Jijiga Jijiya"
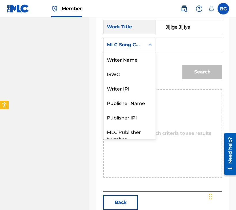
click at [141, 44] on div "MLC Song Code" at bounding box center [124, 44] width 35 height 7
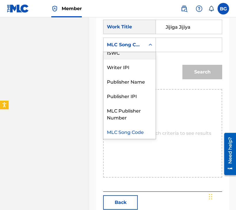
scroll to position [0, 0]
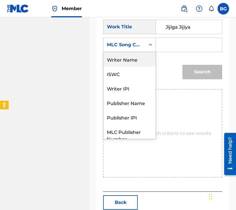
click at [145, 57] on div "Writer Name" at bounding box center [130, 59] width 52 height 14
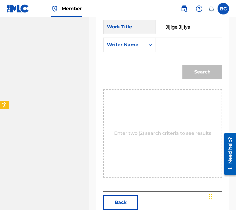
click at [164, 48] on input "Search Form" at bounding box center [189, 45] width 56 height 14
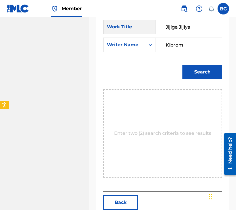
type input "Kibrom"
click at [183, 65] on button "Search" at bounding box center [203, 72] width 40 height 14
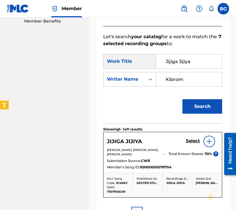
scroll to position [223, 0]
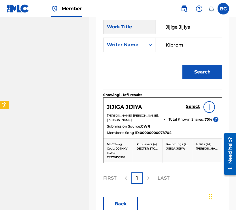
click at [192, 105] on h5 "Select" at bounding box center [193, 106] width 14 height 5
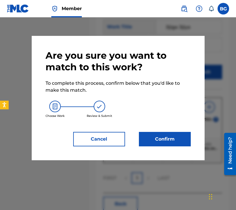
click at [162, 138] on button "Confirm" at bounding box center [165, 139] width 52 height 14
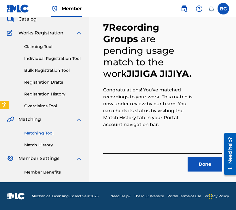
scroll to position [38, 0]
click at [197, 167] on button "Done" at bounding box center [205, 164] width 35 height 14
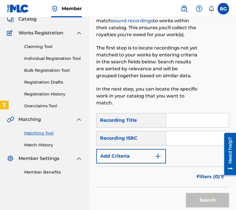
click at [190, 130] on div "SearchWithCriteria9083dea7-c5f8-4ed5-aec0-a93b66d69a7c Recording Title SearchWi…" at bounding box center [162, 138] width 133 height 50
click at [188, 135] on input "Search Form" at bounding box center [197, 138] width 63 height 14
paste input "TCADI1728001"
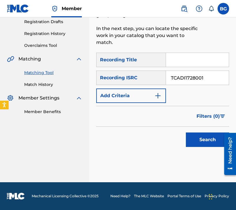
type input "TCADI1728001"
click at [199, 134] on button "Search" at bounding box center [207, 139] width 43 height 14
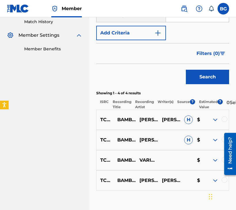
scroll to position [202, 0]
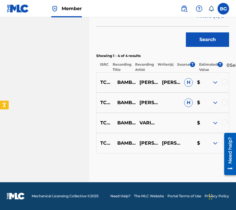
click at [225, 82] on div at bounding box center [225, 82] width 6 height 6
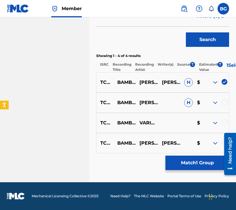
click at [226, 103] on div at bounding box center [225, 102] width 6 height 6
click at [226, 121] on div at bounding box center [225, 122] width 6 height 6
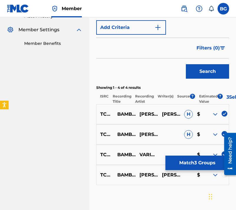
scroll to position [164, 0]
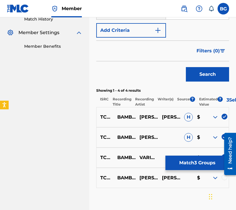
click at [225, 179] on div at bounding box center [225, 177] width 6 height 6
click at [208, 164] on button "Match 4 Groups" at bounding box center [198, 162] width 64 height 14
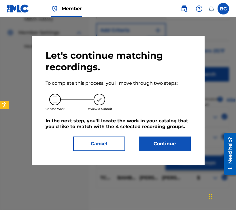
click at [170, 146] on button "Continue" at bounding box center [165, 143] width 52 height 14
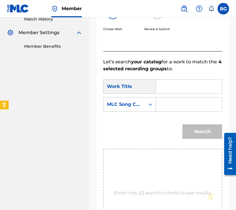
click at [181, 82] on input "Search Form" at bounding box center [189, 86] width 56 height 14
paste input "Bambola"
type input "Bambola"
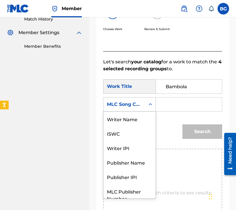
click at [140, 108] on div "MLC Song Code" at bounding box center [125, 104] width 42 height 11
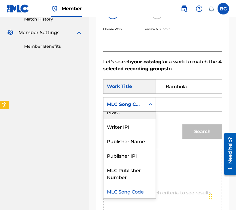
scroll to position [0, 0]
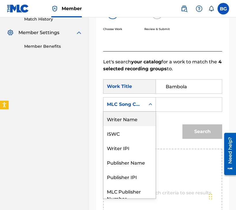
click at [132, 117] on div "Writer Name" at bounding box center [130, 118] width 52 height 14
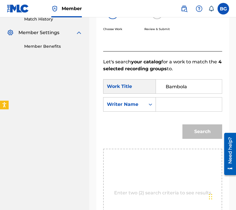
click at [177, 106] on input "Search Form" at bounding box center [189, 104] width 56 height 14
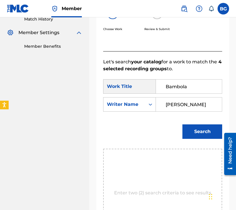
type input "Elizabeth"
click at [183, 124] on button "Search" at bounding box center [203, 131] width 40 height 14
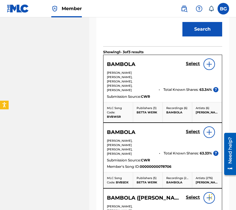
scroll to position [272, 0]
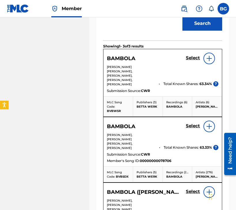
click at [191, 123] on h5 "Select" at bounding box center [193, 125] width 14 height 5
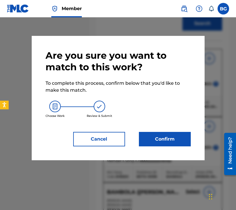
click at [145, 142] on button "Confirm" at bounding box center [165, 139] width 52 height 14
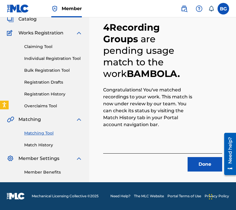
scroll to position [38, 0]
click at [198, 161] on button "Done" at bounding box center [205, 164] width 35 height 14
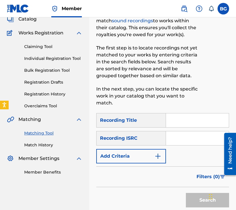
click at [190, 138] on input "Search Form" at bounding box center [197, 138] width 63 height 14
paste input "GBUQH1800047"
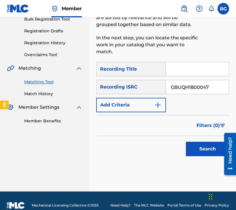
type input "GBUQH1800047"
click at [201, 150] on button "Search" at bounding box center [207, 148] width 43 height 14
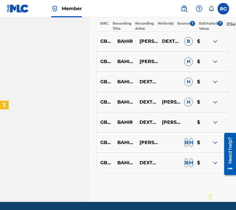
scroll to position [228, 0]
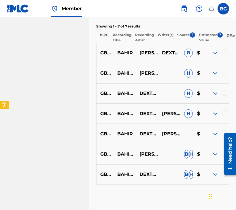
click at [224, 55] on div at bounding box center [225, 52] width 6 height 6
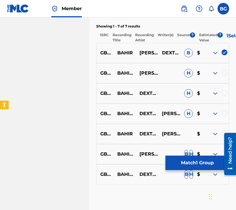
click at [224, 75] on div at bounding box center [225, 73] width 6 height 6
click at [224, 96] on div at bounding box center [225, 93] width 6 height 6
click at [224, 115] on div at bounding box center [225, 113] width 6 height 6
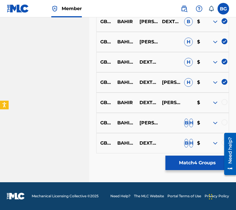
click at [224, 100] on div at bounding box center [225, 102] width 6 height 6
click at [224, 122] on div at bounding box center [225, 122] width 6 height 6
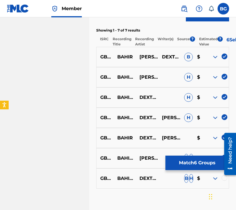
scroll to position [225, 0]
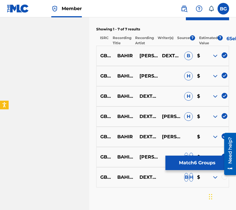
click at [226, 179] on div at bounding box center [225, 176] width 6 height 6
click at [208, 167] on button "Match 7 Groups" at bounding box center [198, 162] width 64 height 14
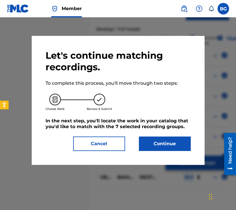
click at [172, 149] on button "Continue" at bounding box center [165, 143] width 52 height 14
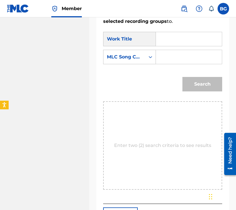
scroll to position [209, 0]
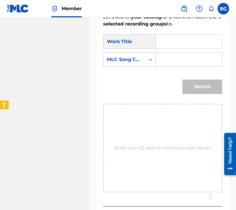
click at [182, 38] on input "Search Form" at bounding box center [189, 42] width 56 height 14
paste input "Bahir"
type input "Bahir"
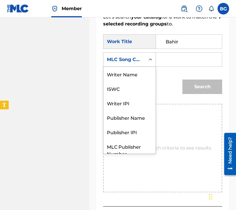
click at [152, 58] on icon "Search Form" at bounding box center [151, 60] width 6 height 6
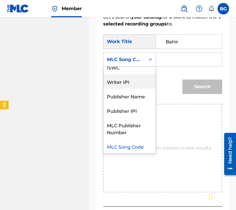
scroll to position [0, 0]
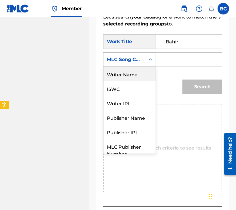
click at [140, 76] on div "Writer Name" at bounding box center [130, 74] width 52 height 14
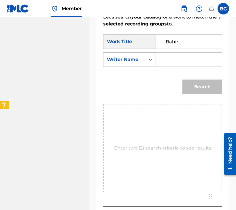
click at [175, 61] on input "Search Form" at bounding box center [189, 60] width 56 height 14
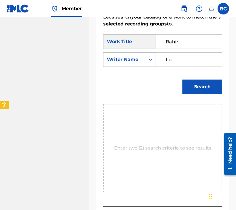
type input "L"
type input "Mulu"
click at [183, 79] on button "Search" at bounding box center [203, 86] width 40 height 14
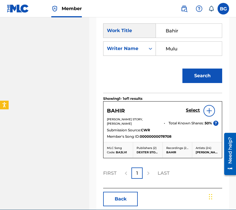
scroll to position [220, 0]
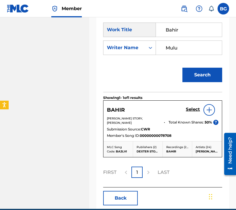
click at [194, 109] on h5 "Select" at bounding box center [193, 108] width 14 height 5
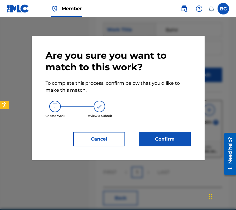
click at [158, 136] on button "Confirm" at bounding box center [165, 139] width 52 height 14
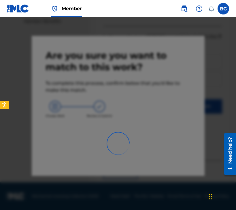
scroll to position [38, 0]
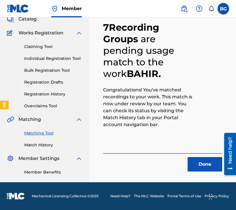
click at [205, 173] on div "7 Recording Groups are pending usage match to the work BAHIR . Congratulations!…" at bounding box center [162, 87] width 147 height 188
click at [205, 166] on button "Done" at bounding box center [205, 164] width 35 height 14
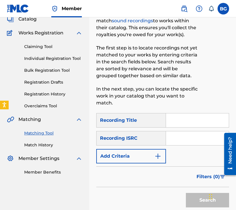
click at [192, 132] on input "Search Form" at bounding box center [197, 138] width 63 height 14
paste input "GBUQH1800048"
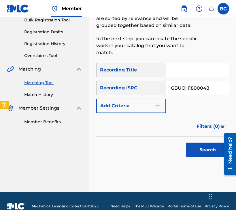
type input "GBUQH1800048"
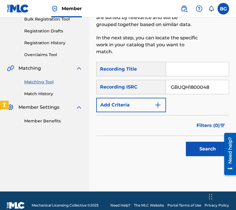
click at [201, 157] on div "Search" at bounding box center [206, 147] width 46 height 23
click at [201, 156] on div "Search" at bounding box center [206, 147] width 46 height 23
click at [201, 147] on button "Search" at bounding box center [207, 148] width 43 height 14
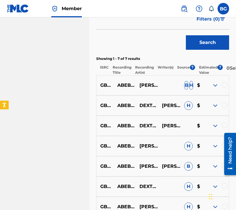
click at [225, 87] on div at bounding box center [225, 85] width 6 height 6
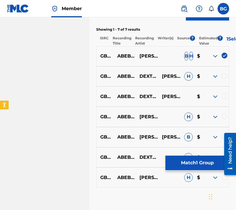
scroll to position [229, 0]
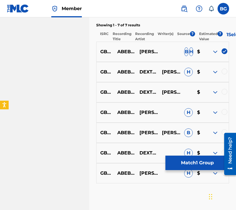
click at [224, 74] on div at bounding box center [225, 71] width 6 height 6
click at [224, 94] on div at bounding box center [225, 92] width 6 height 6
click at [225, 115] on div at bounding box center [225, 112] width 6 height 6
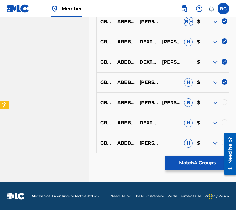
click at [225, 99] on div at bounding box center [225, 102] width 6 height 6
click at [225, 121] on div at bounding box center [225, 122] width 6 height 6
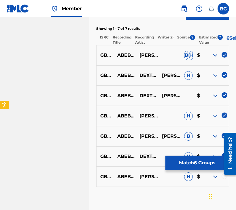
scroll to position [224, 0]
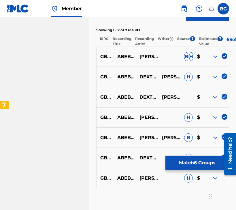
click at [225, 180] on div at bounding box center [225, 177] width 6 height 6
click at [212, 167] on button "Match 7 Groups" at bounding box center [198, 162] width 64 height 14
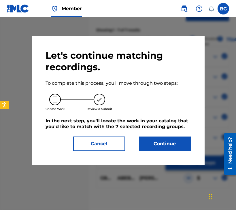
click at [184, 149] on button "Continue" at bounding box center [165, 143] width 52 height 14
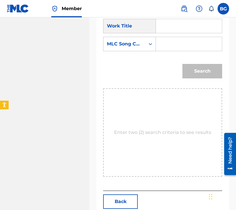
click at [186, 28] on input "Search Form" at bounding box center [189, 26] width 56 height 14
paste input "Abebaye"
type input "Abebaye"
click at [144, 48] on div "MLC Song Code" at bounding box center [125, 43] width 42 height 11
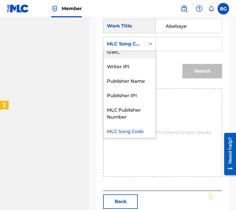
scroll to position [0, 0]
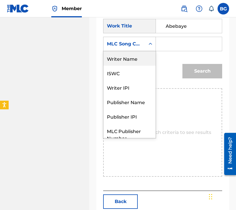
drag, startPoint x: 138, startPoint y: 59, endPoint x: 152, endPoint y: 54, distance: 14.4
click at [138, 59] on div "Writer Name" at bounding box center [130, 58] width 52 height 14
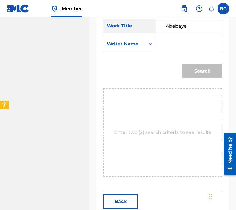
click at [168, 44] on input "Search Form" at bounding box center [189, 44] width 56 height 14
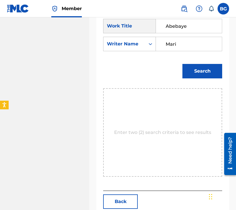
type input "Mari"
click at [183, 64] on button "Search" at bounding box center [203, 71] width 40 height 14
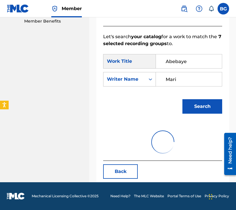
scroll to position [224, 0]
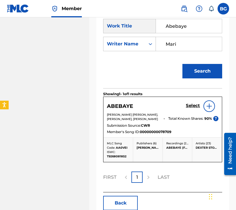
click at [197, 106] on h5 "Select" at bounding box center [193, 105] width 14 height 5
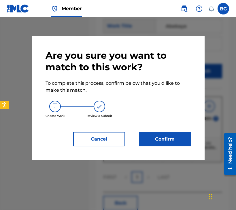
click at [151, 135] on button "Confirm" at bounding box center [165, 139] width 52 height 14
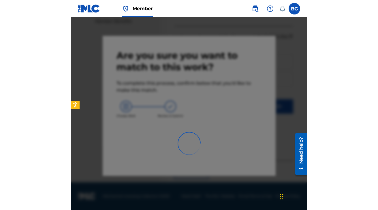
scroll to position [38, 0]
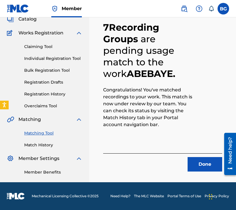
click at [198, 162] on button "Done" at bounding box center [205, 164] width 35 height 14
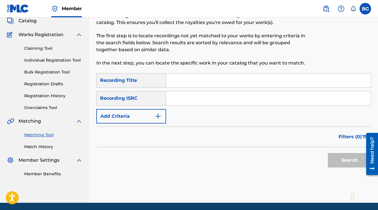
scroll to position [45, 0]
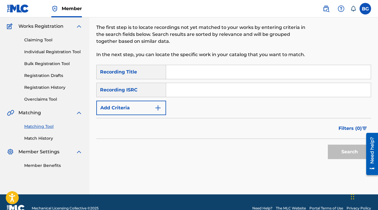
click at [42, 138] on link "Match History" at bounding box center [53, 138] width 58 height 6
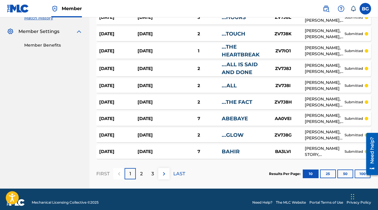
scroll to position [171, 0]
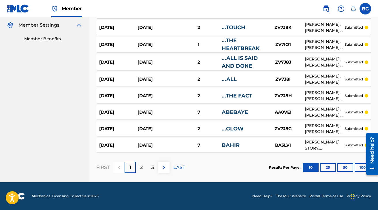
click at [236, 168] on button "100" at bounding box center [363, 167] width 16 height 9
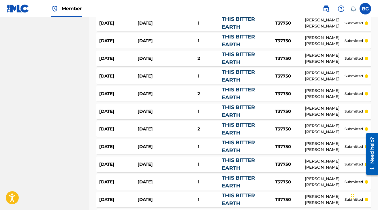
scroll to position [1733, 0]
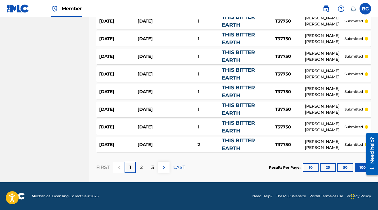
click at [149, 168] on div "3" at bounding box center [152, 166] width 11 height 11
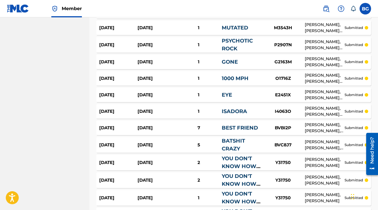
scroll to position [0, 0]
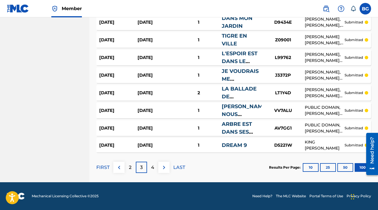
click at [134, 166] on div "2" at bounding box center [130, 166] width 11 height 11
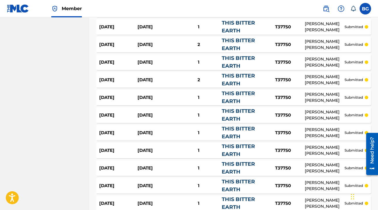
scroll to position [1733, 0]
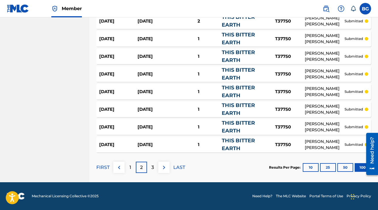
click at [132, 167] on div "1" at bounding box center [130, 166] width 11 height 11
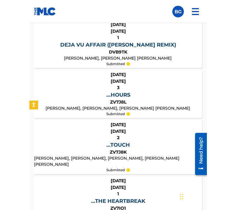
scroll to position [434, 0]
